Goal: Task Accomplishment & Management: Use online tool/utility

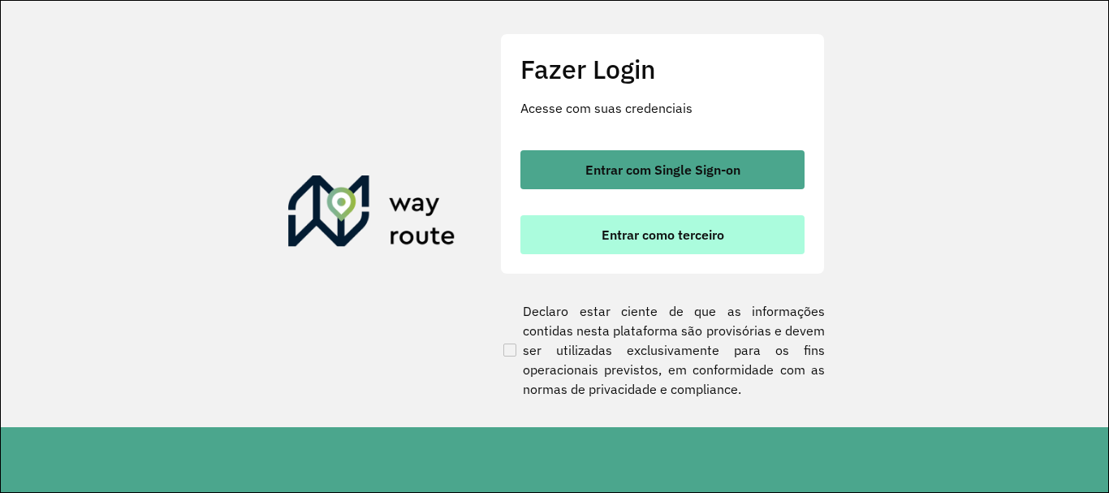
click at [770, 234] on button "Entrar como terceiro" at bounding box center [662, 234] width 284 height 39
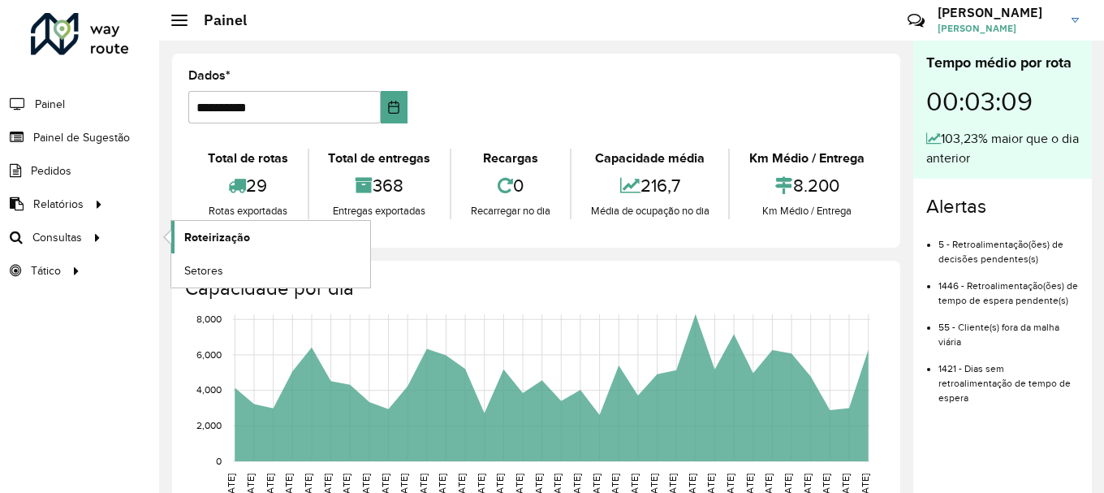
click at [192, 233] on font "Roteirização" at bounding box center [217, 237] width 66 height 13
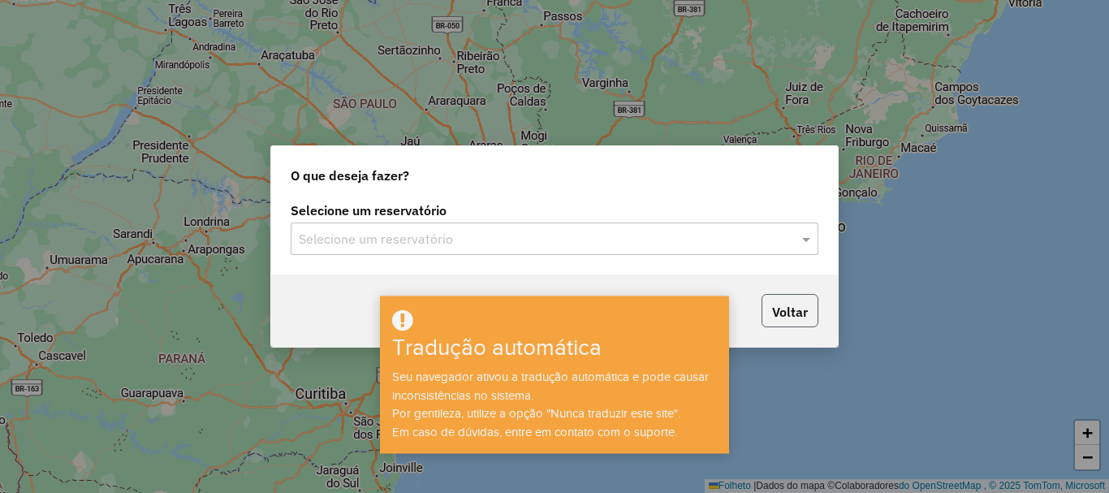
click at [796, 325] on button "Voltar" at bounding box center [789, 310] width 57 height 33
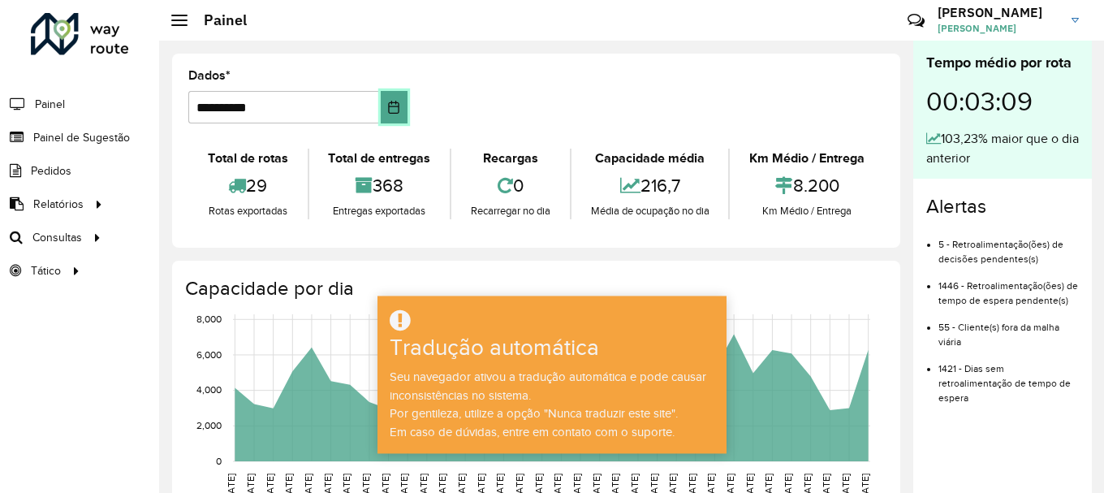
click at [394, 111] on icon "Escolha a data" at bounding box center [393, 107] width 13 height 13
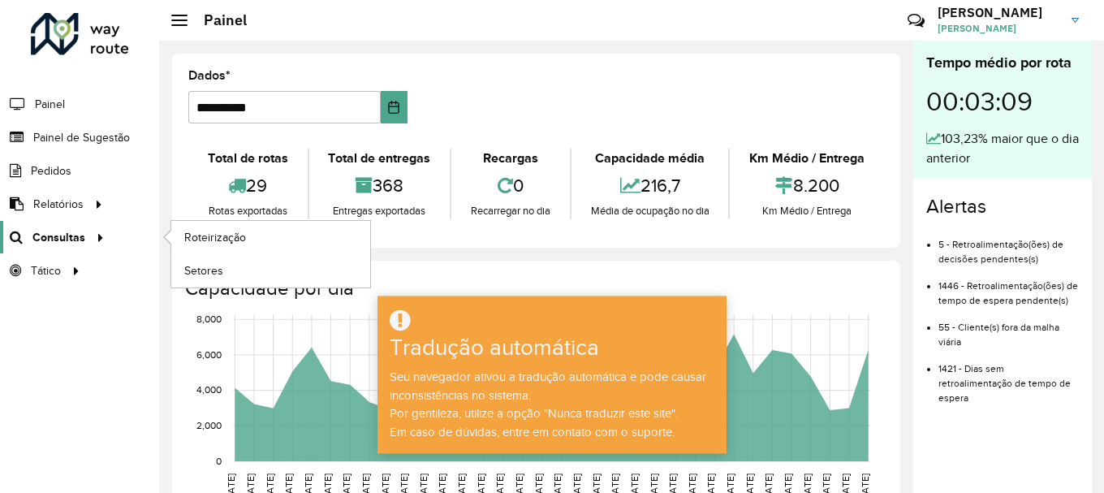
click at [56, 226] on link "Consultas" at bounding box center [55, 237] width 110 height 32
click at [214, 231] on font "Roteirização" at bounding box center [217, 237] width 66 height 13
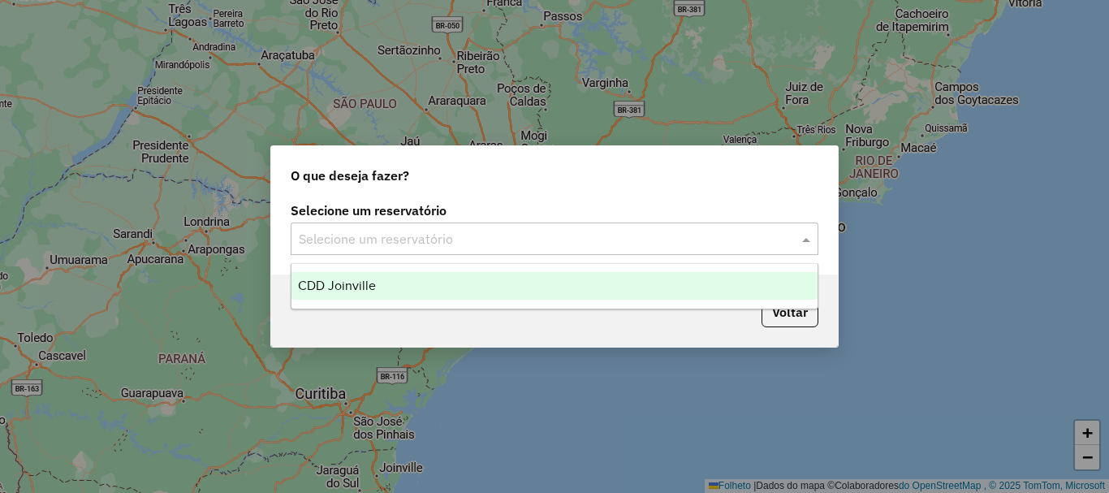
click at [545, 244] on input "text" at bounding box center [538, 239] width 479 height 19
click at [525, 290] on div "CDD Joinville" at bounding box center [554, 286] width 526 height 28
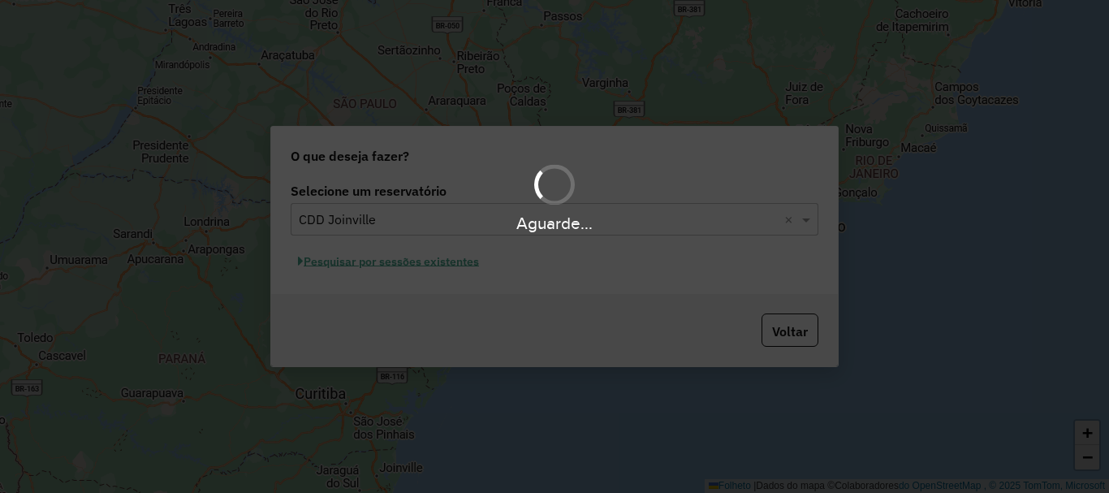
click at [468, 267] on div "Aguarde..." at bounding box center [554, 246] width 1109 height 493
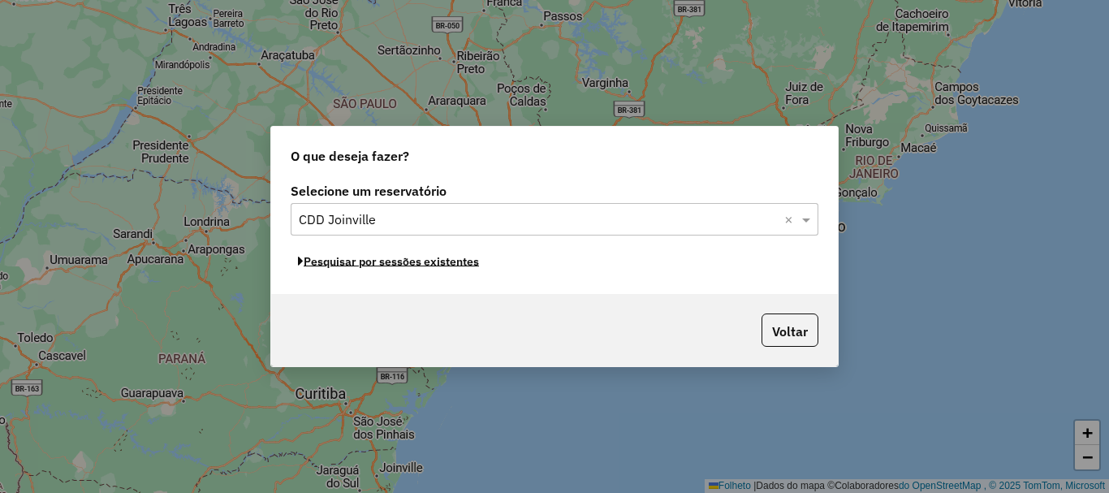
click at [468, 267] on font "Pesquisar por sessões existentes" at bounding box center [391, 261] width 175 height 15
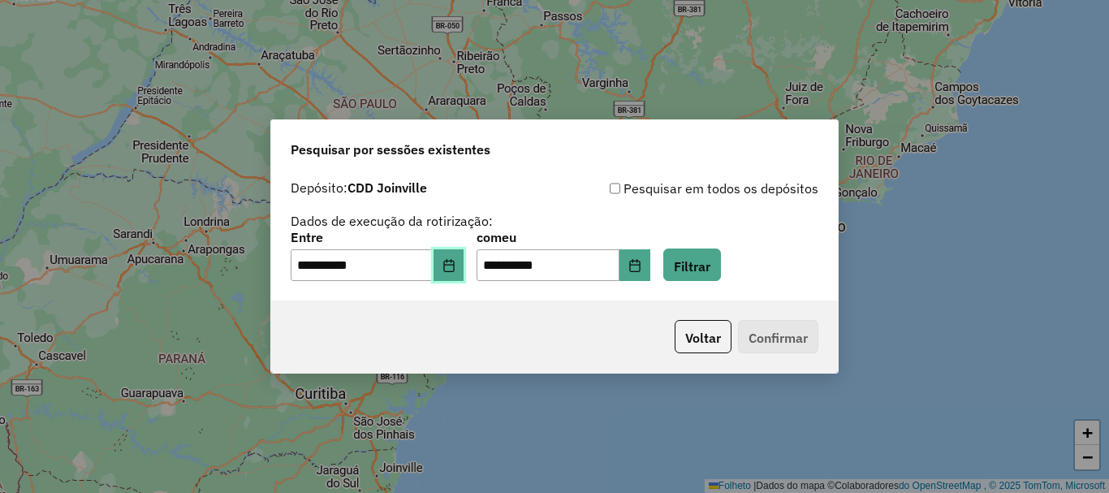
click at [464, 267] on button "Escolha a data" at bounding box center [449, 265] width 31 height 32
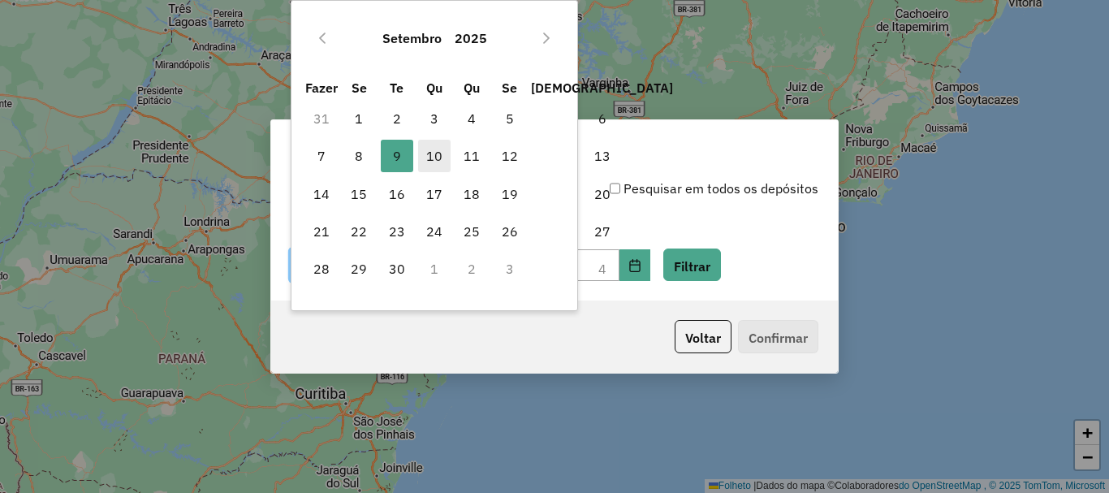
click at [429, 149] on font "10" at bounding box center [434, 156] width 16 height 16
type input "**********"
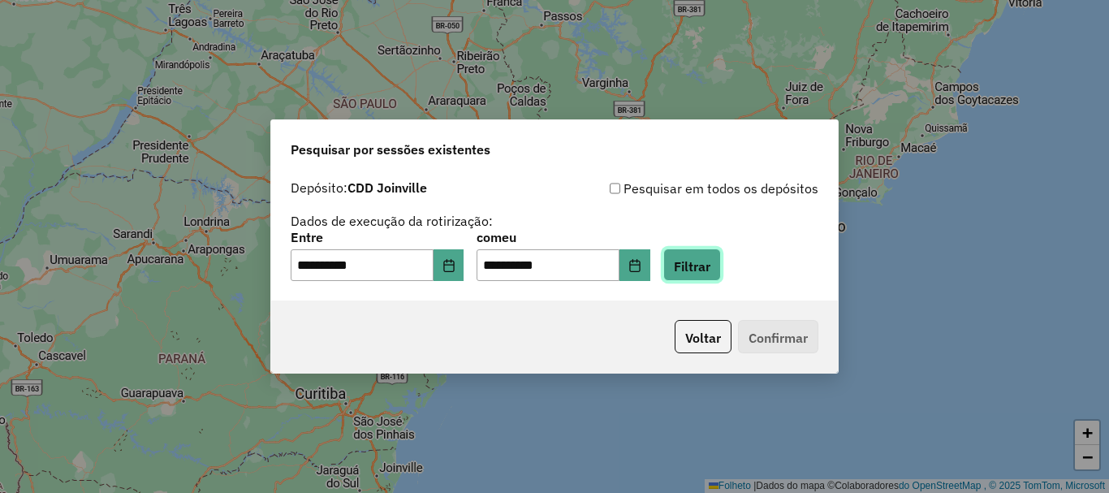
click at [710, 268] on font "Filtrar" at bounding box center [692, 265] width 37 height 16
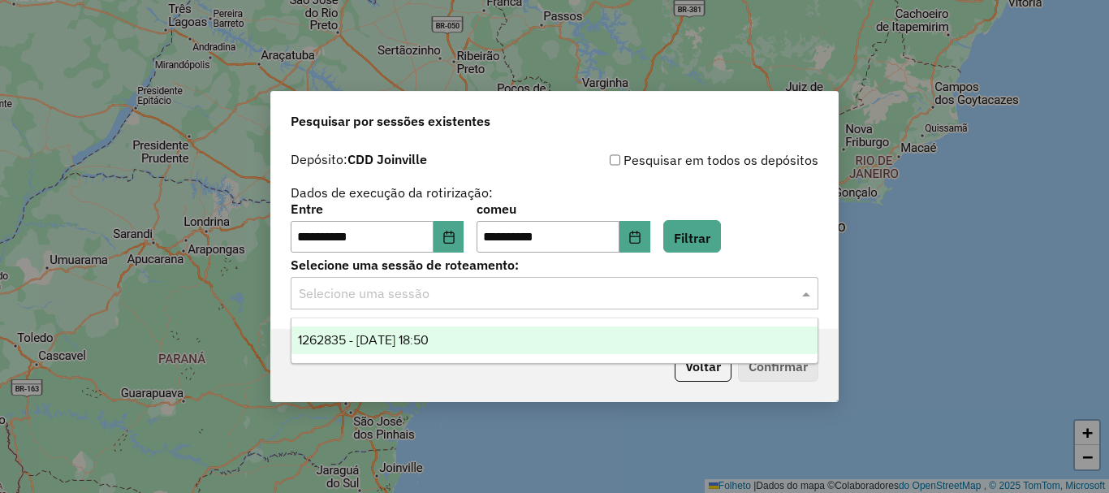
click at [596, 296] on input "text" at bounding box center [538, 293] width 479 height 19
click at [588, 334] on div "1262835 - 10/09/2025 18:50" at bounding box center [554, 340] width 526 height 28
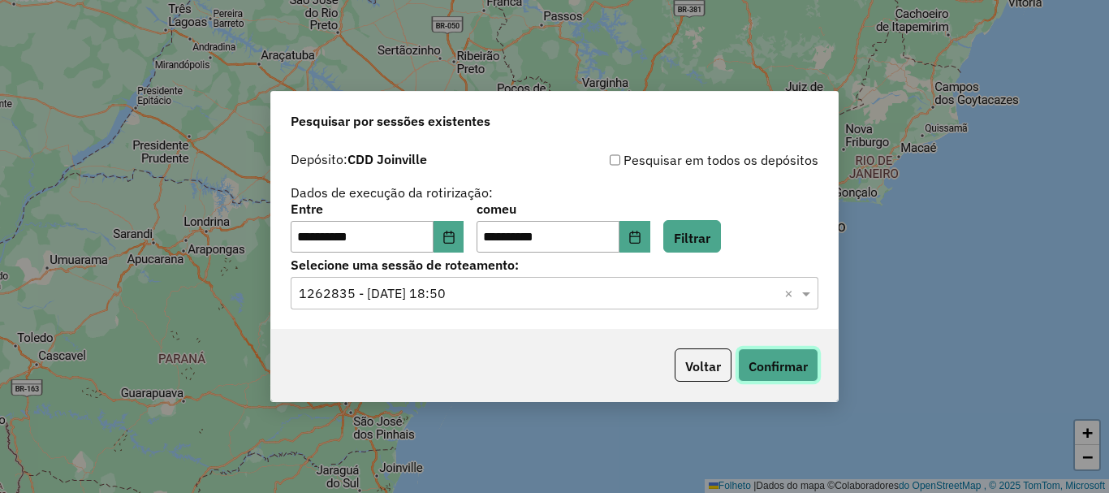
click at [779, 373] on font "Confirmar" at bounding box center [777, 366] width 59 height 16
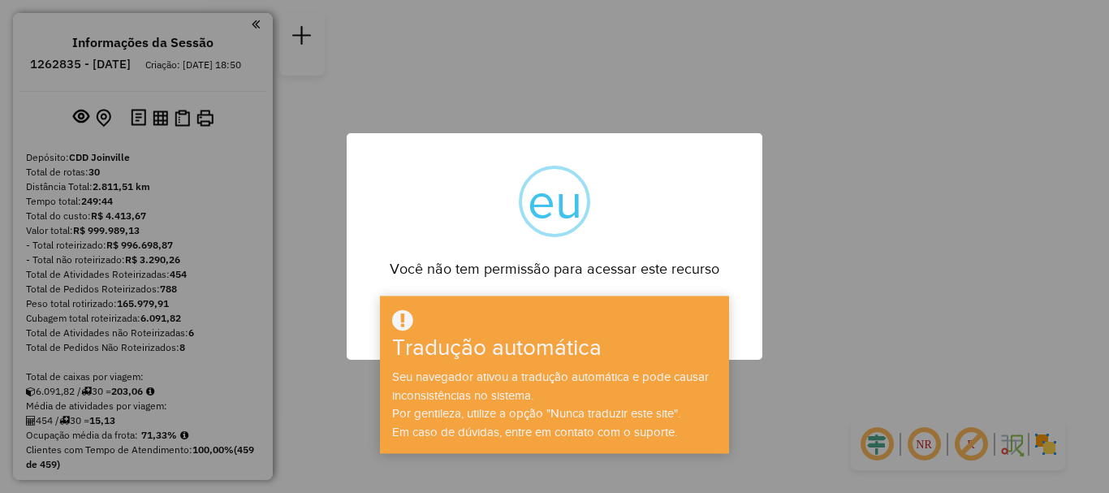
click at [636, 213] on div "× eu Você não tem permissão para acessar este recurso OK No Cancel" at bounding box center [555, 246] width 416 height 226
click at [886, 237] on div "× eu Você não tem permissão para acessar este recurso OK No Cancel" at bounding box center [554, 246] width 1109 height 493
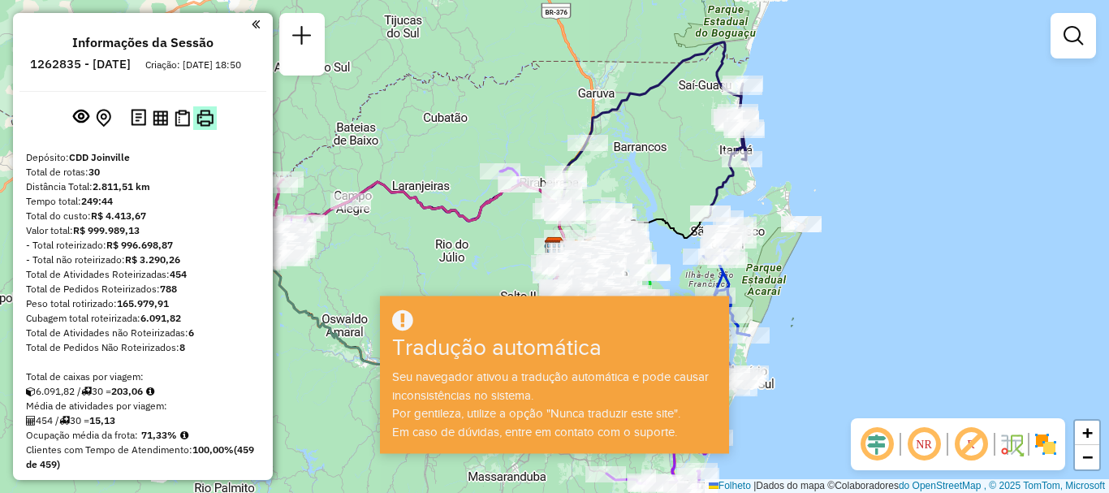
click at [207, 127] on img at bounding box center [204, 118] width 17 height 17
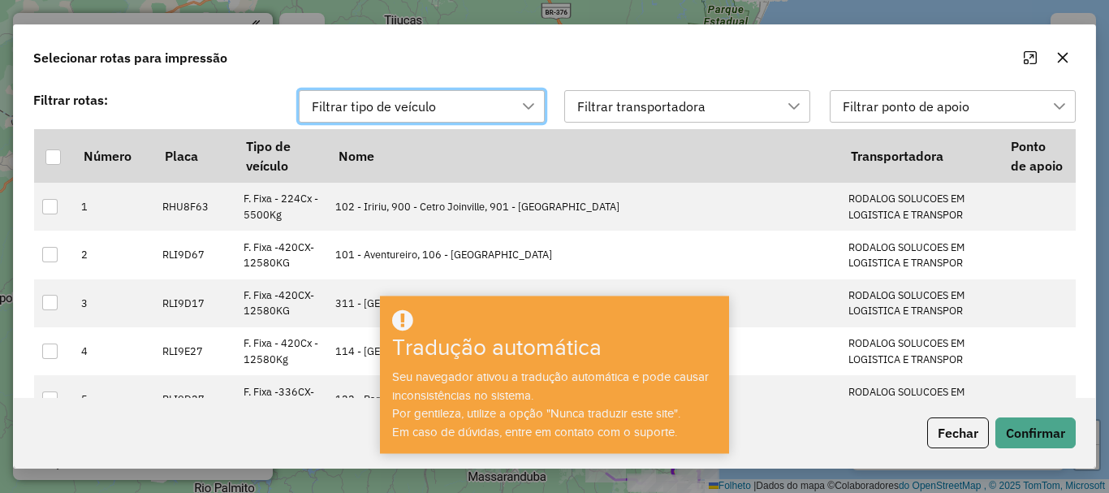
scroll to position [12, 74]
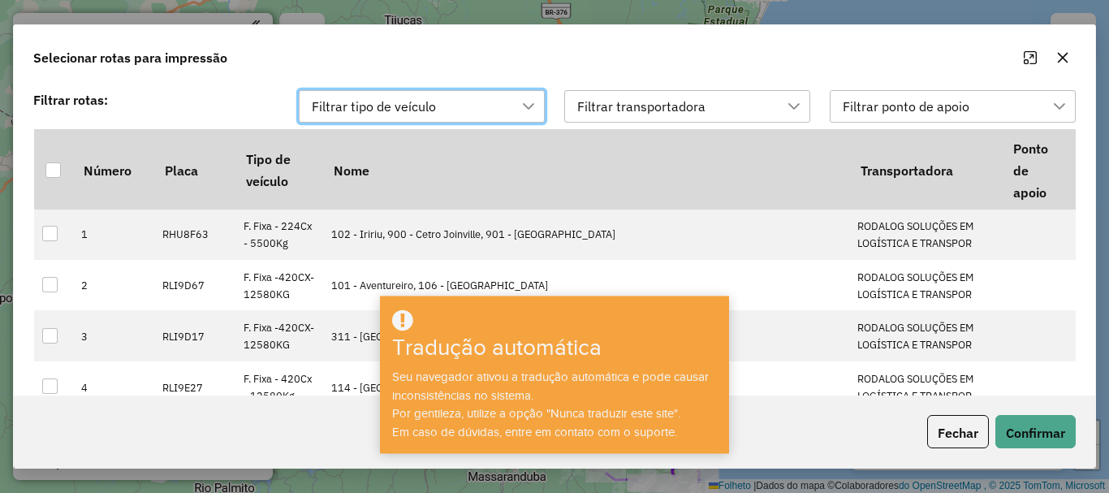
click at [636, 103] on font "Filtrar transportadora" at bounding box center [641, 106] width 128 height 16
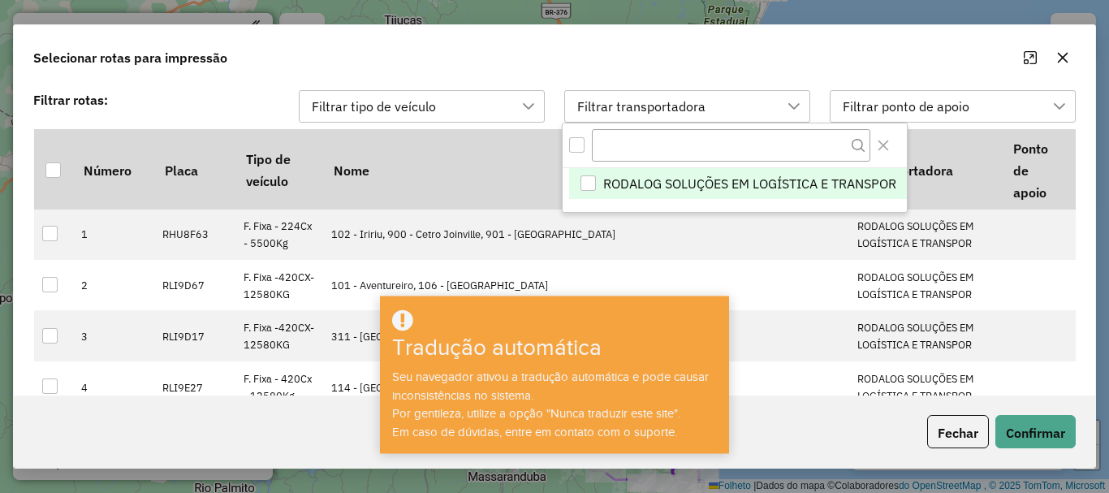
click at [584, 178] on div "RODALOG SOLUÇÕES EM LOGÍSTICA E TRANSPOR" at bounding box center [587, 182] width 15 height 15
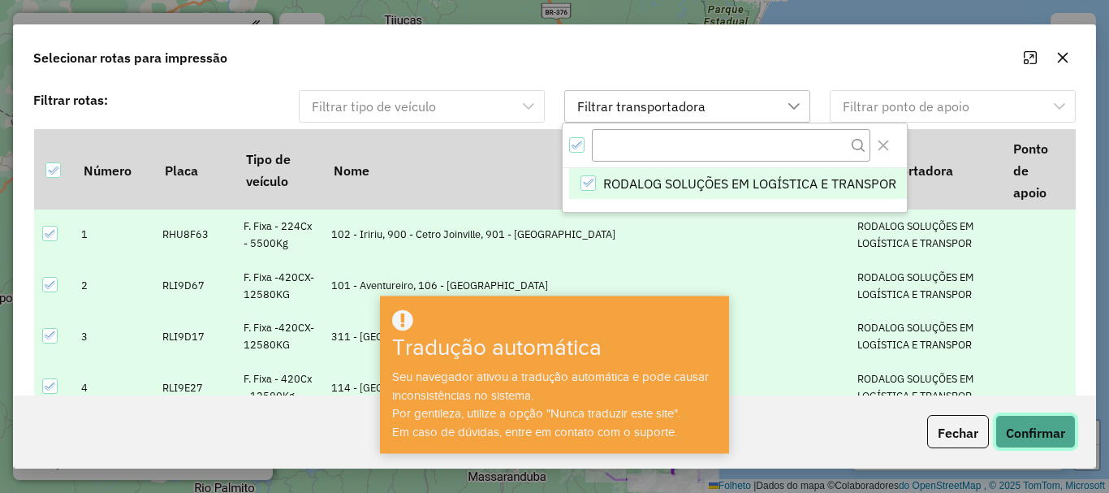
click at [1024, 427] on font "Confirmar" at bounding box center [1035, 433] width 59 height 16
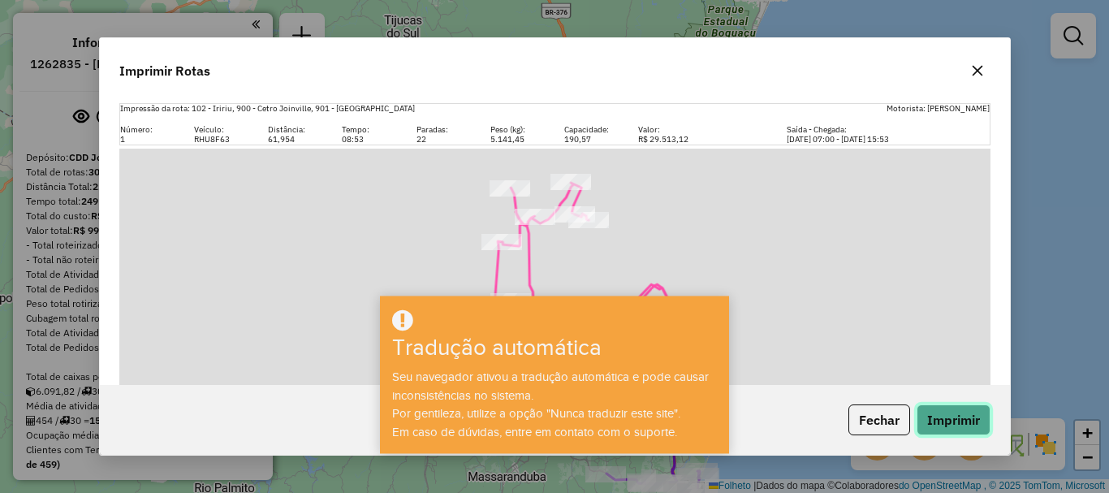
click at [965, 420] on button "Imprimir" at bounding box center [954, 419] width 74 height 31
click at [943, 426] on button "Imprimir" at bounding box center [954, 419] width 74 height 31
